Goal: Information Seeking & Learning: Check status

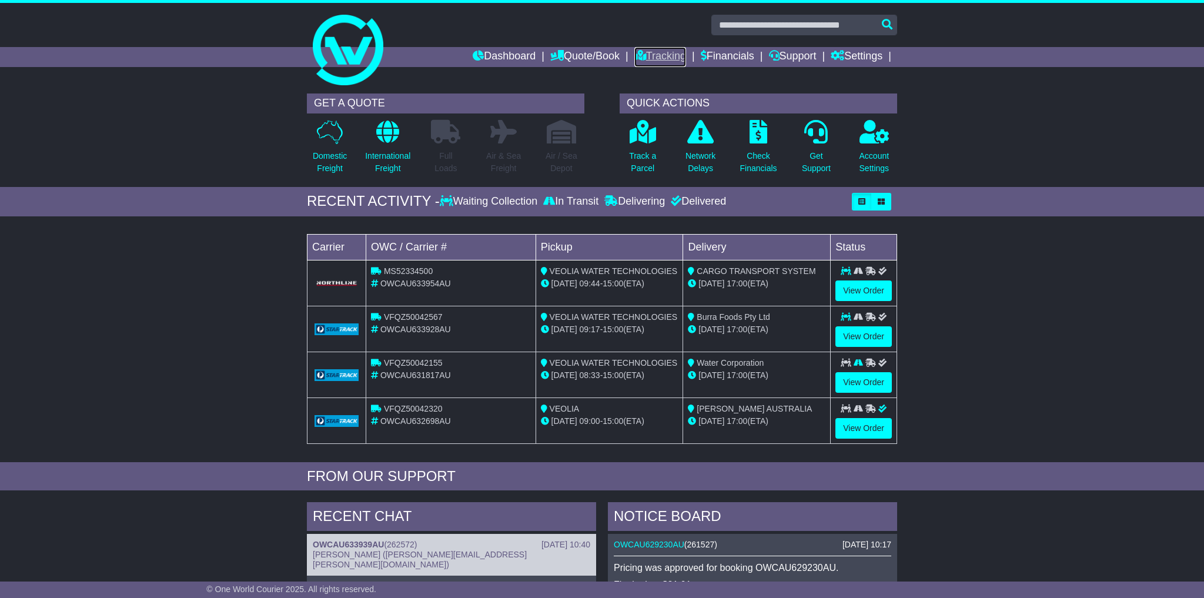
click at [656, 61] on link "Tracking" at bounding box center [660, 57] width 52 height 20
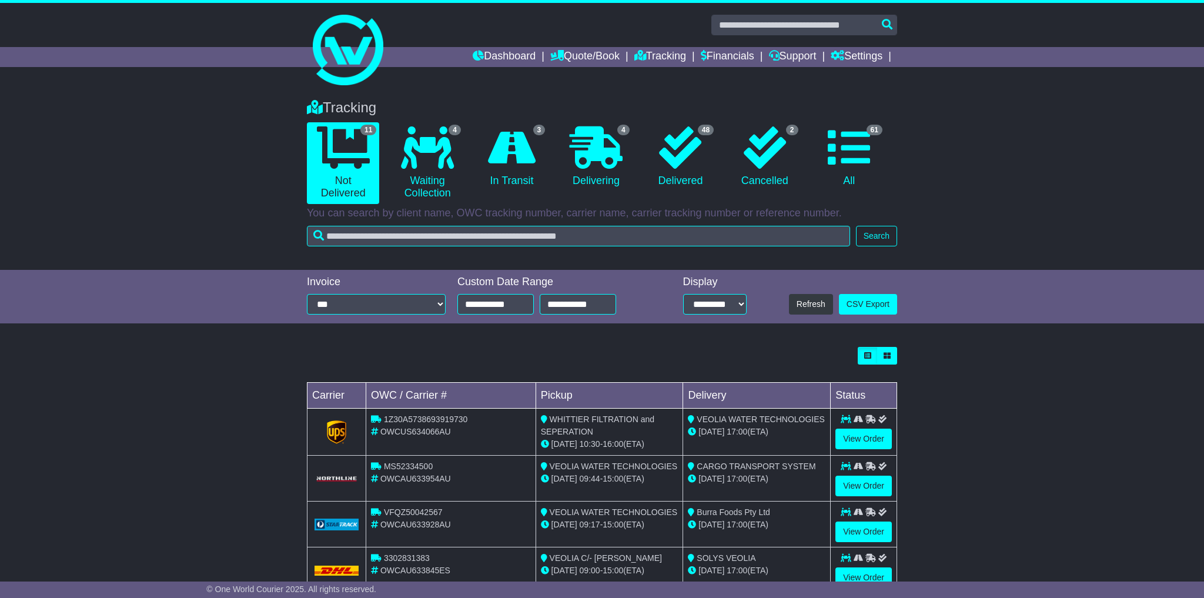
click at [548, 235] on input "text" at bounding box center [578, 236] width 543 height 21
type input "**********"
click at [862, 232] on button "Search" at bounding box center [876, 236] width 41 height 21
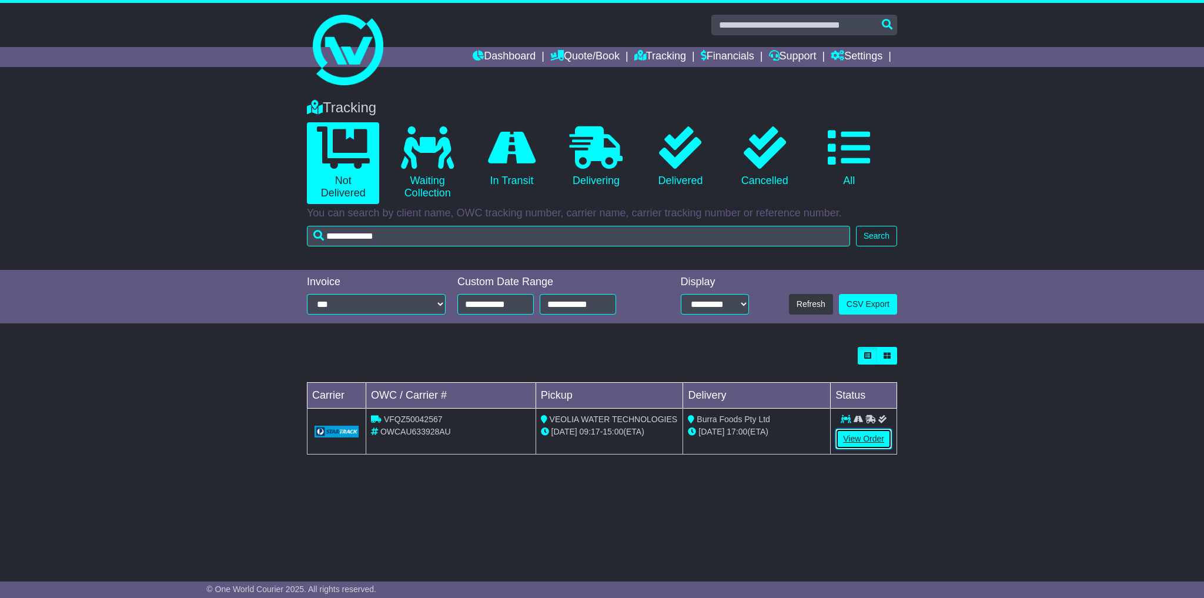
click at [864, 446] on link "View Order" at bounding box center [863, 438] width 56 height 21
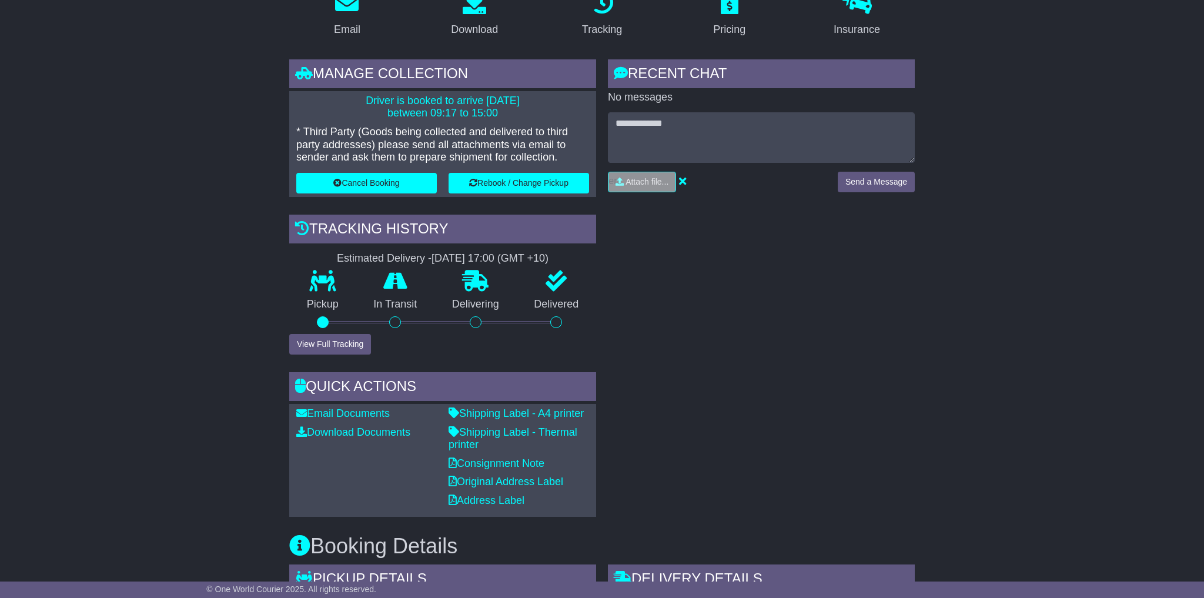
scroll to position [176, 0]
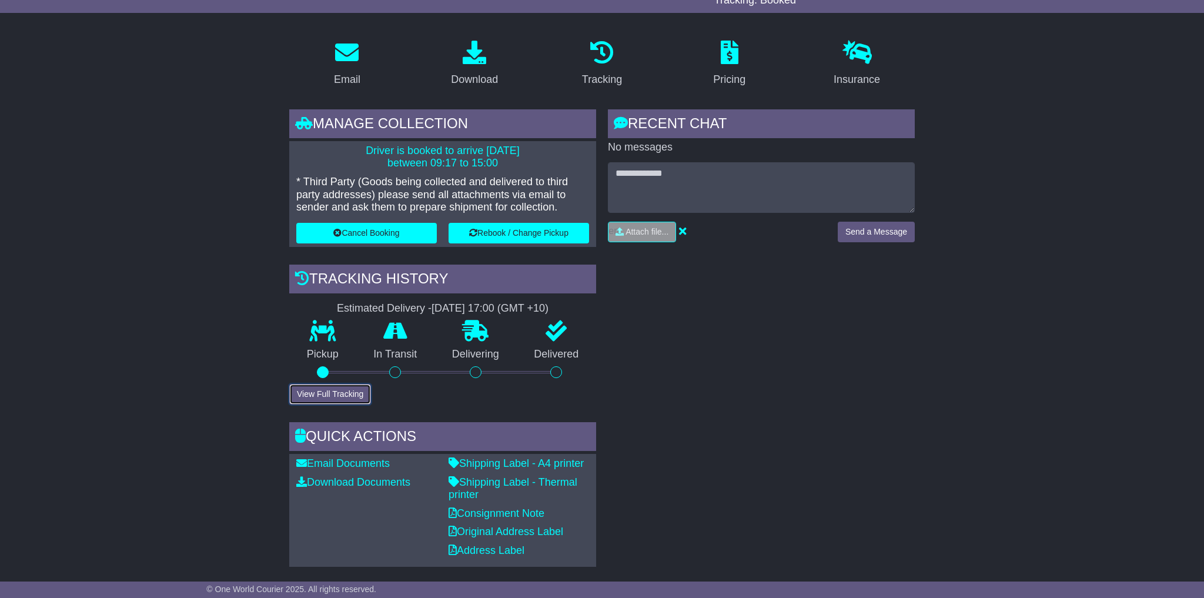
click at [363, 391] on button "View Full Tracking" at bounding box center [330, 394] width 82 height 21
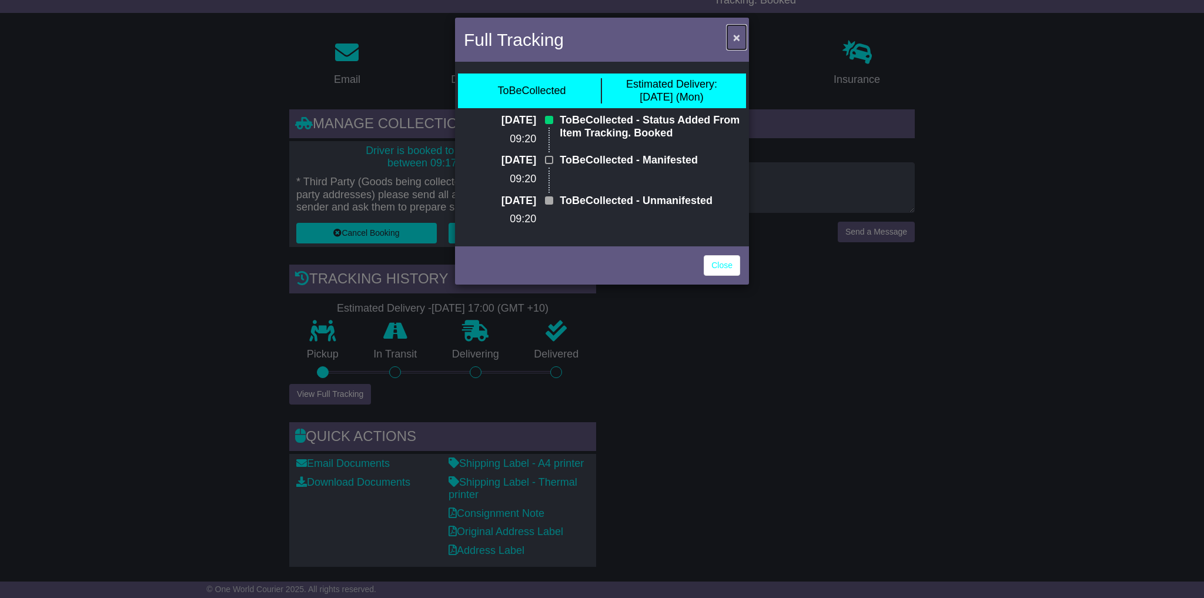
drag, startPoint x: 736, startPoint y: 40, endPoint x: 739, endPoint y: 47, distance: 7.4
click at [736, 40] on span "×" at bounding box center [736, 38] width 7 height 14
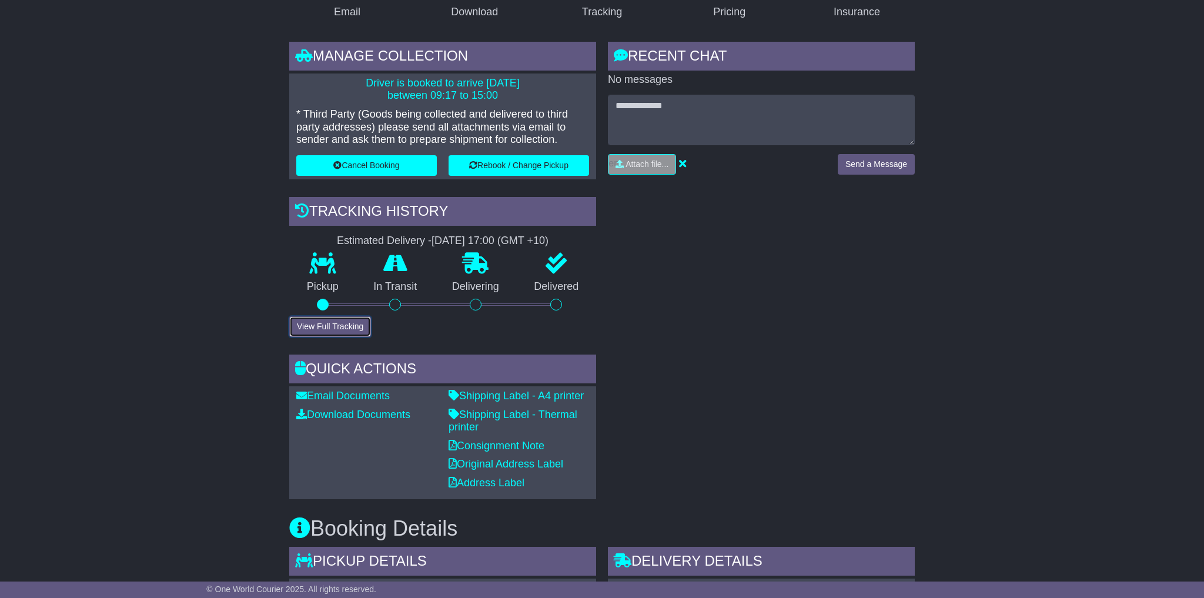
scroll to position [239, 0]
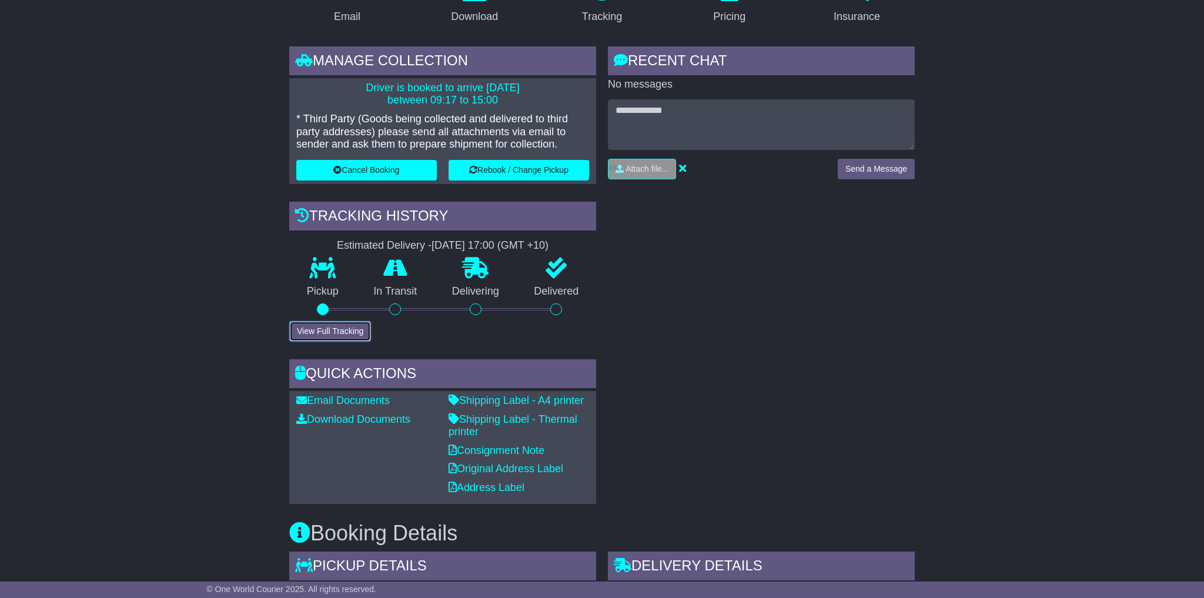
click at [340, 334] on button "View Full Tracking" at bounding box center [330, 331] width 82 height 21
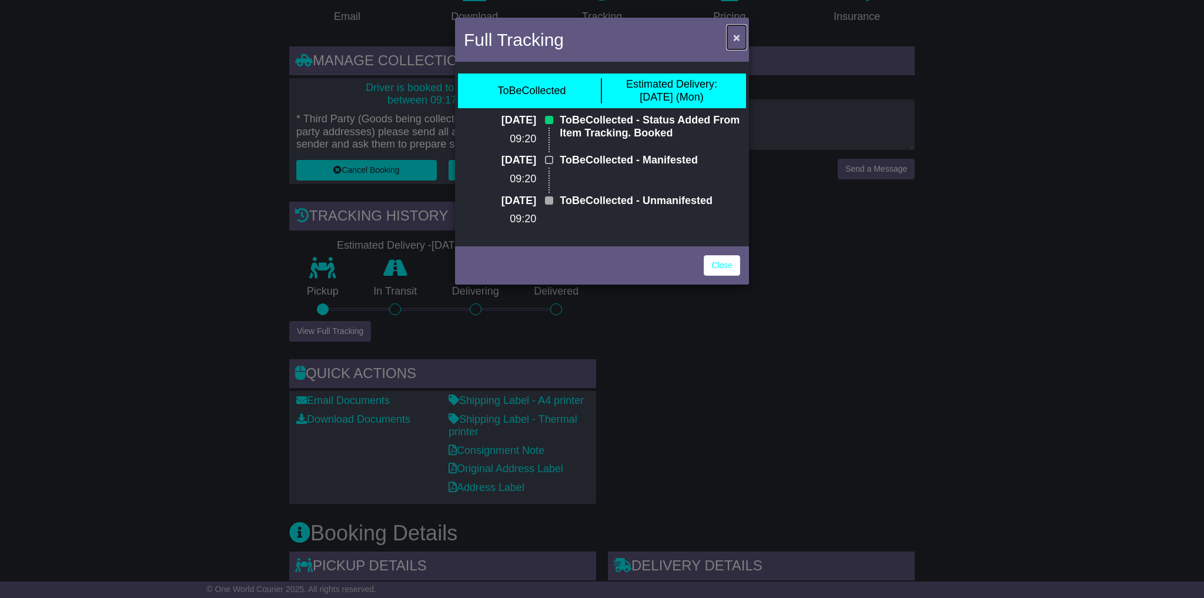
click at [741, 39] on button "×" at bounding box center [736, 37] width 19 height 24
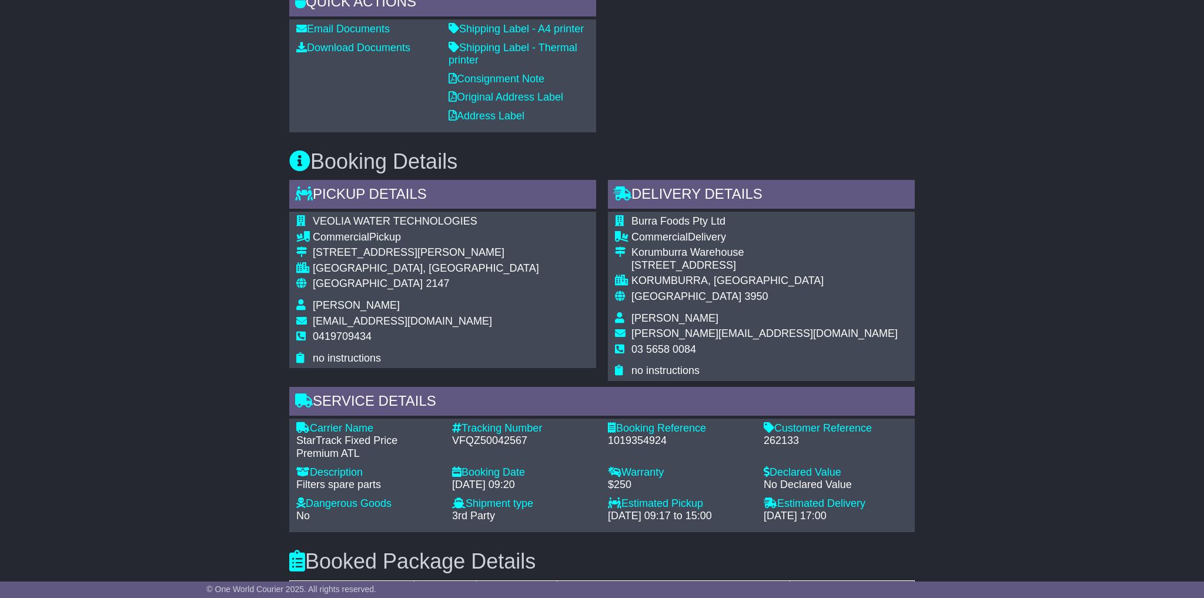
scroll to position [612, 0]
click at [500, 437] on div "VFQZ50042567" at bounding box center [524, 439] width 144 height 13
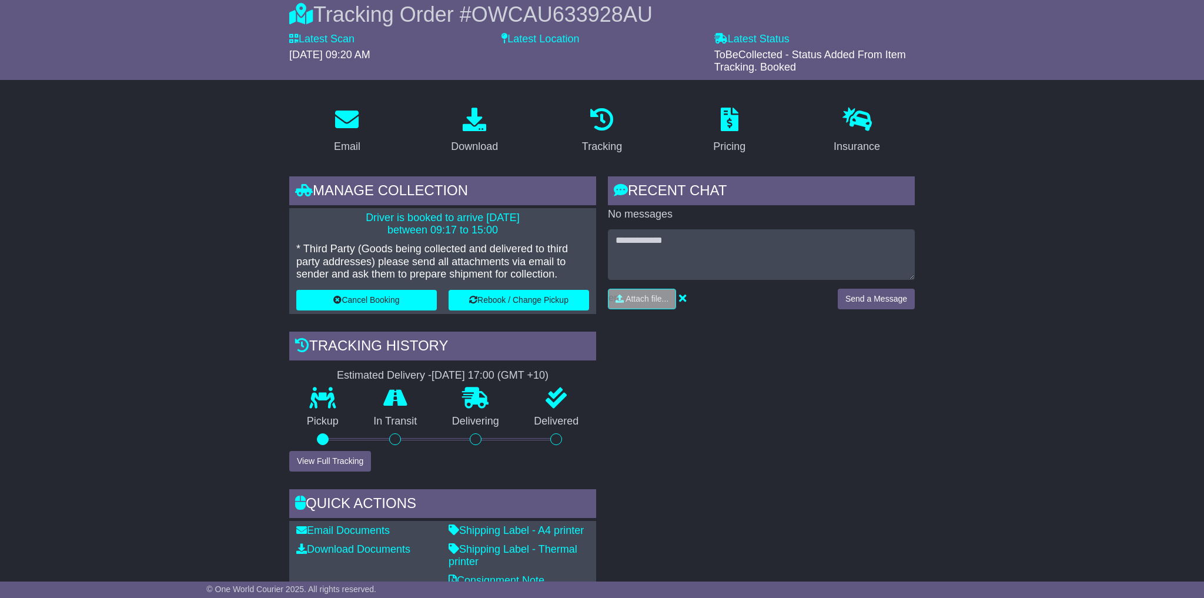
scroll to position [0, 0]
